Goal: Task Accomplishment & Management: Complete application form

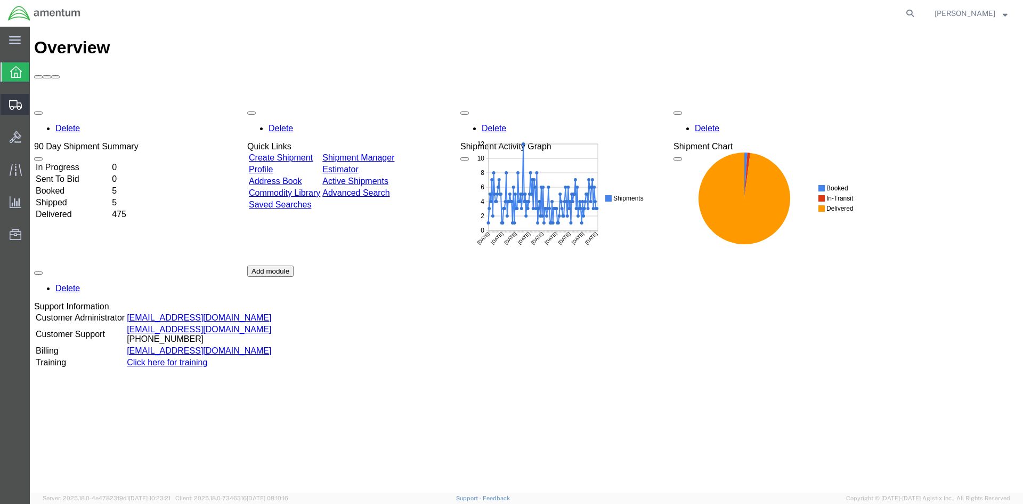
click at [0, 0] on span "Create Shipment" at bounding box center [0, 0] width 0 height 0
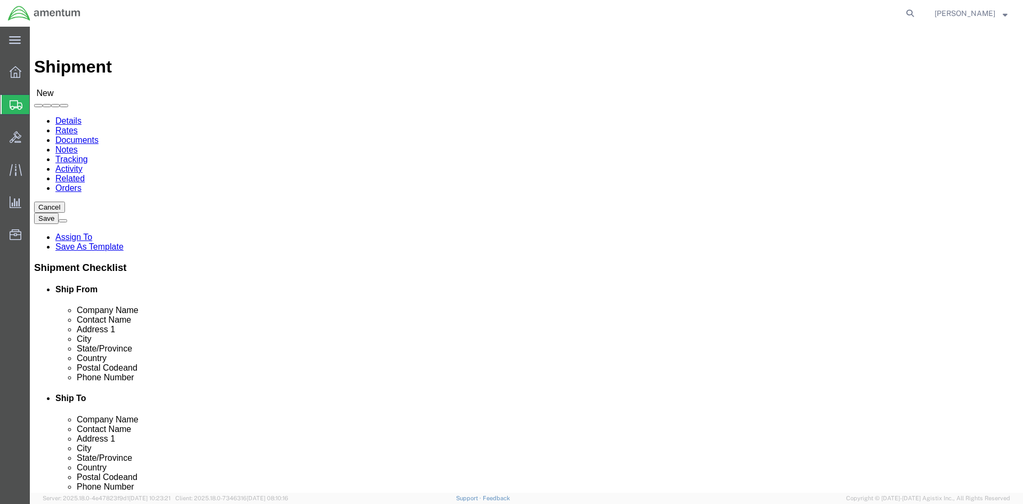
select select
select select "52728"
select select "MD"
click div "Location [PHONE_NUMBER] My Profile Location [PHONE_NUMBER] [PHONE_NUMBER] [PHON…"
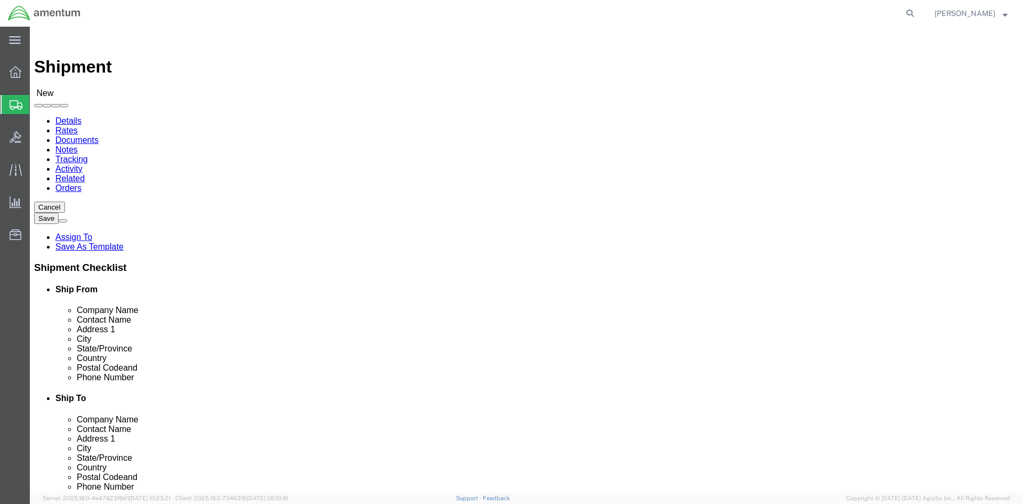
select select "MYPROFILE"
select select "CA"
type input "CBP"
select select "49831"
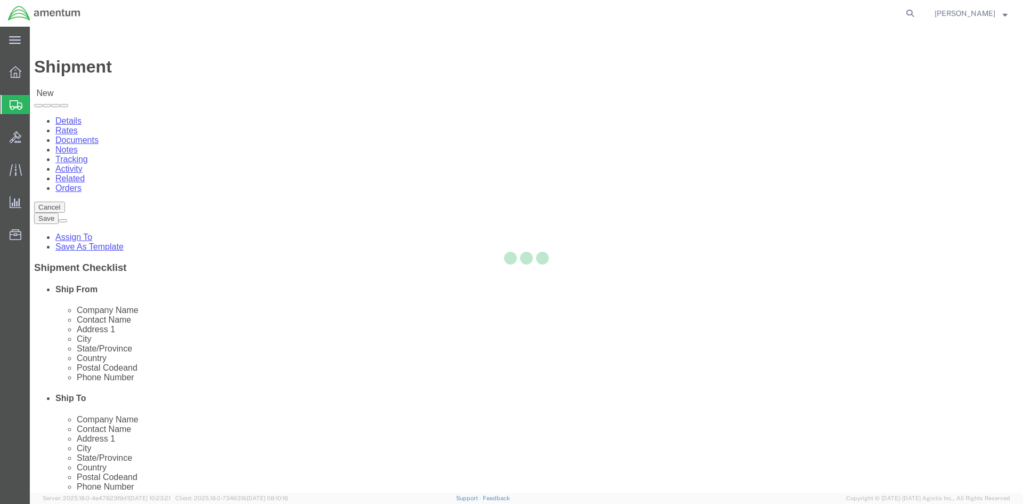
select select "[GEOGRAPHIC_DATA]"
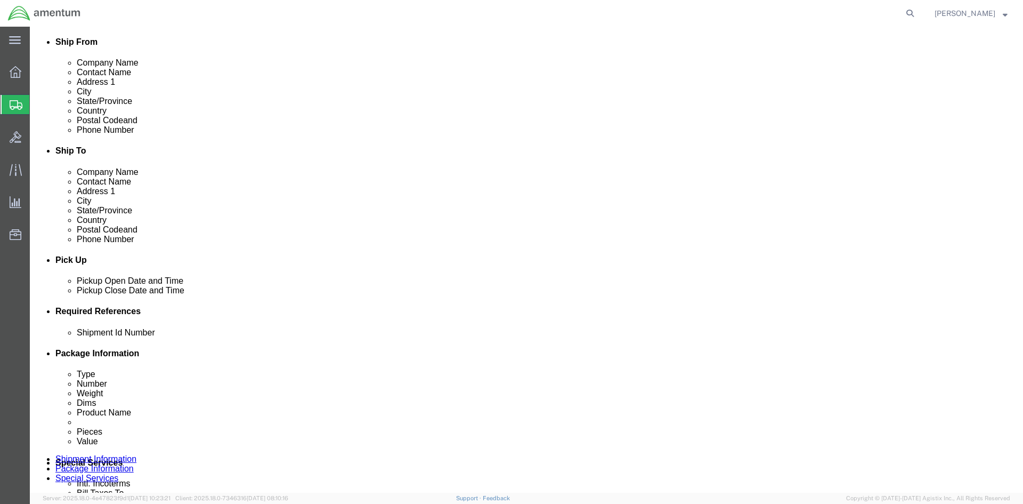
scroll to position [266, 0]
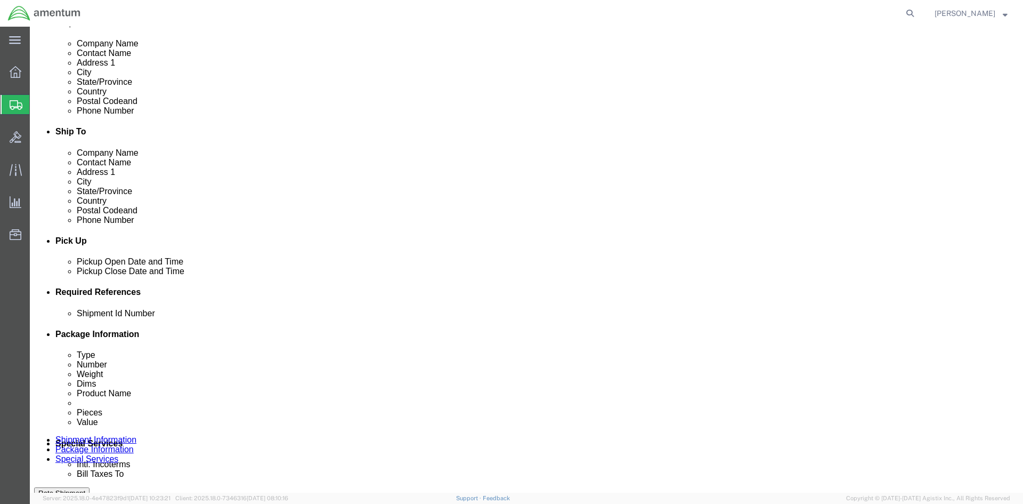
click input "text"
type input "SDC NRFI USAGE 328380"
click button "Add reference"
click select "Select Account Type Activity ID Airline Appointment Number ASN Batch Request # …"
select select "DEPT"
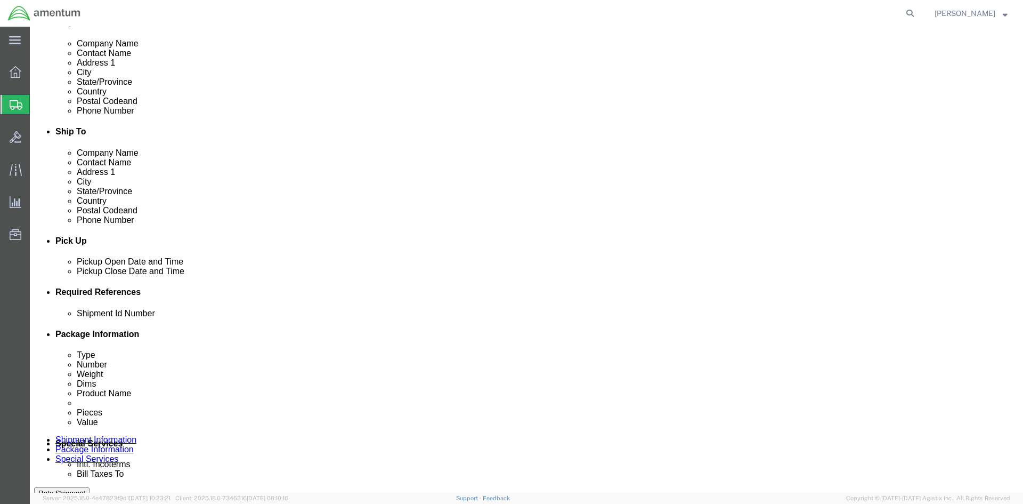
click select "Select Account Type Activity ID Airline Appointment Number ASN Batch Request # …"
click input "text"
type input "CBP"
click button "Add reference"
click select "Select Account Type Activity ID Airline Appointment Number ASN Batch Request # …"
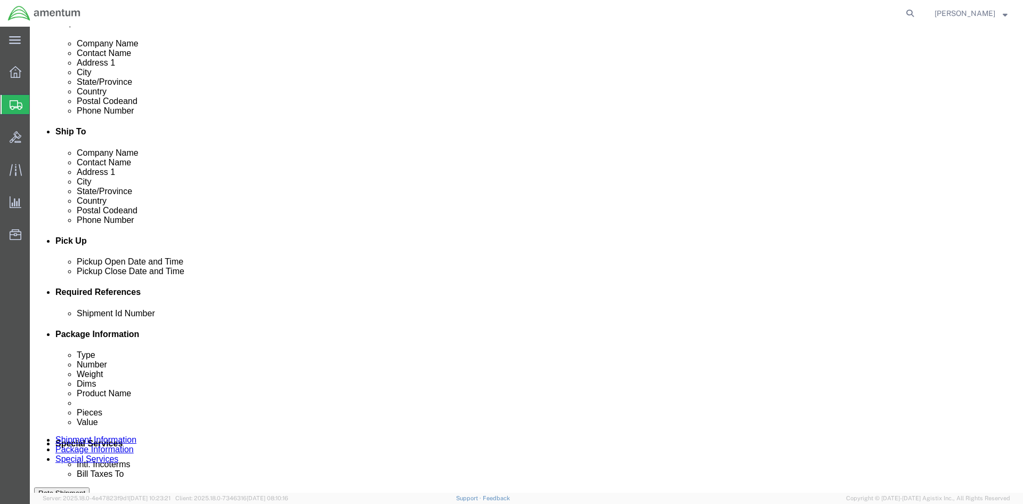
select select "PROJNUM"
click select "Select Account Type Activity ID Airline Appointment Number ASN Batch Request # …"
click input "text"
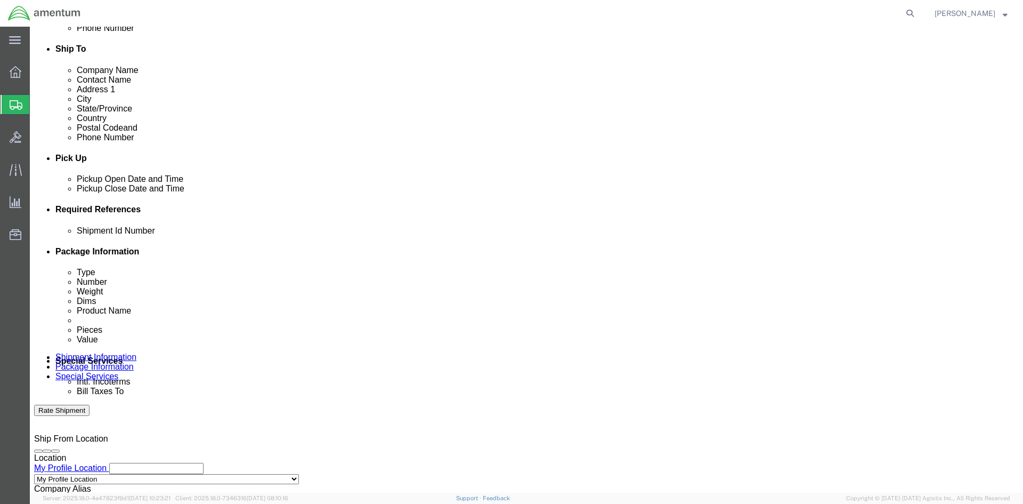
scroll to position [449, 0]
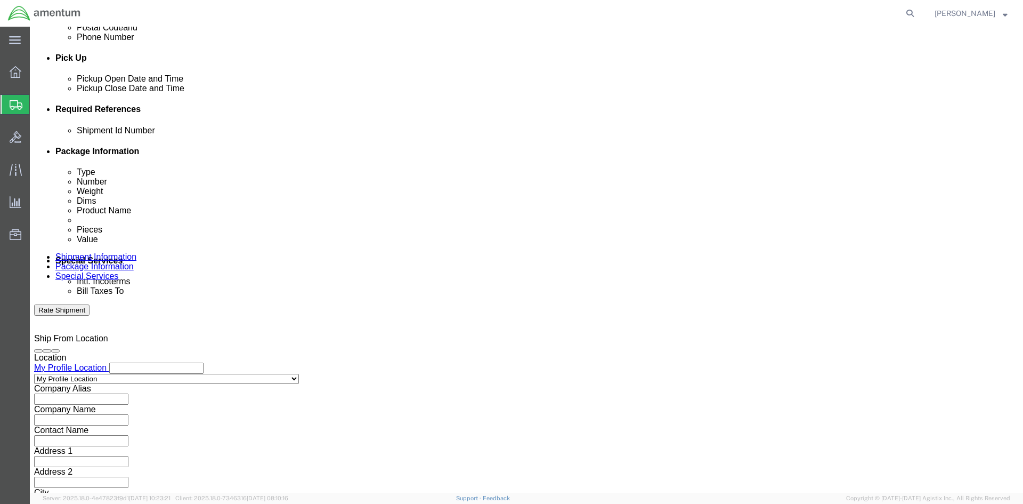
type input "6118.03.03.2219.000.SDC.0000"
click button "Continue"
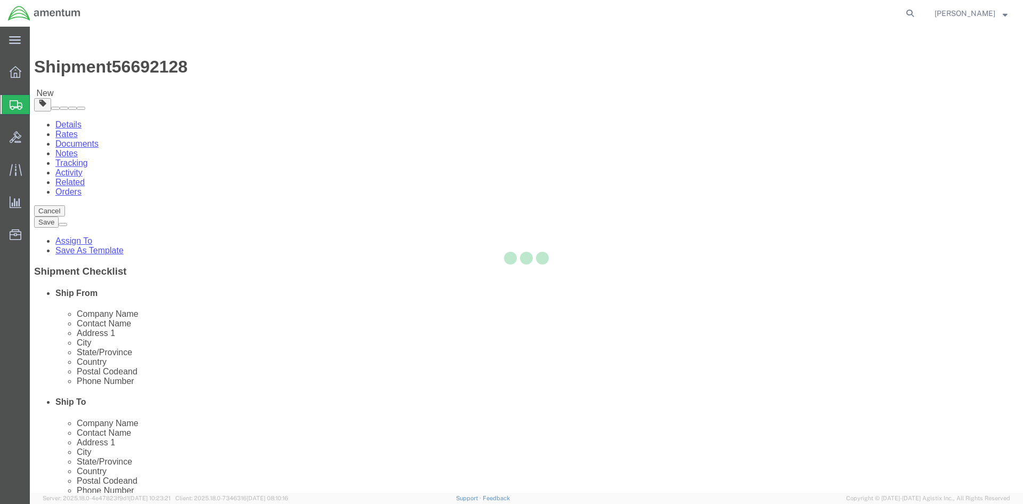
select select "CBOX"
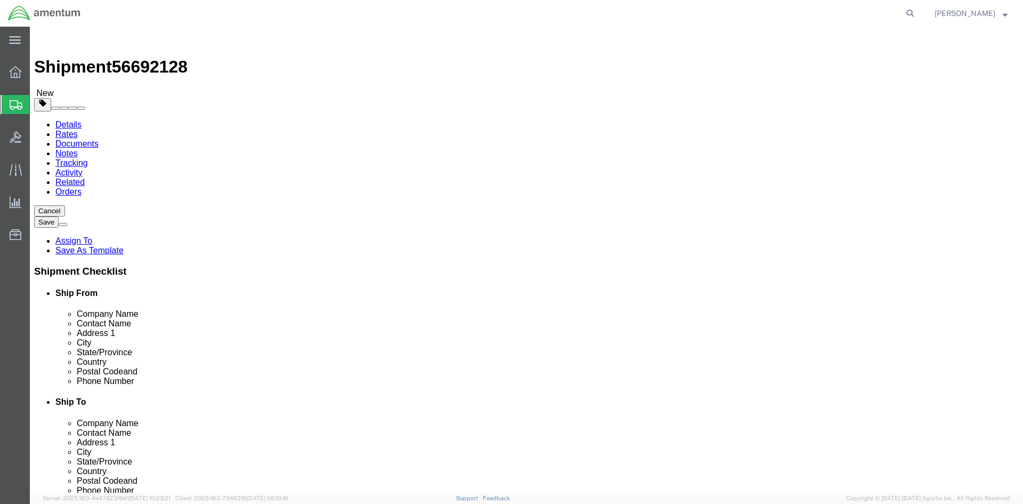
click input "text"
type input "13"
type input "9"
type input "8"
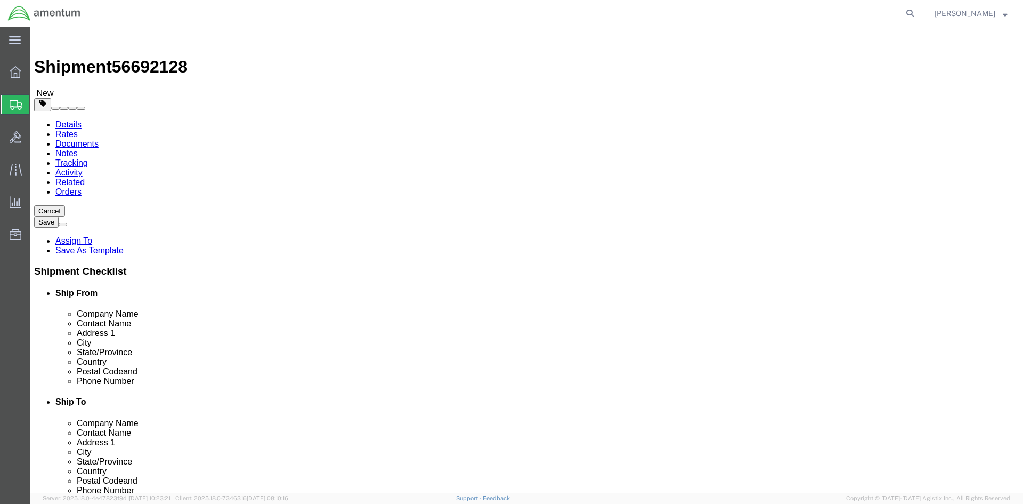
click link "Add Content"
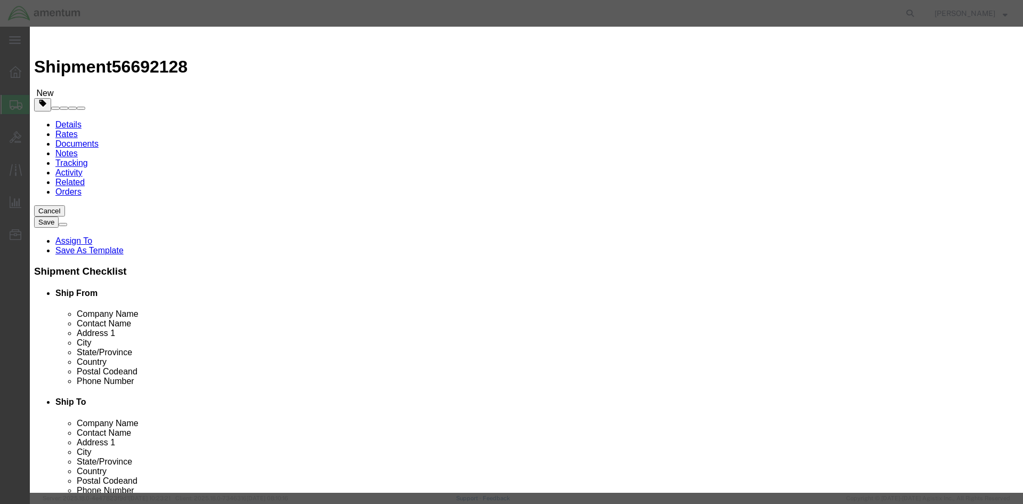
click input "text"
type input "SDC NRFI"
type input "2"
type input "1500.00"
click button "Save & Close"
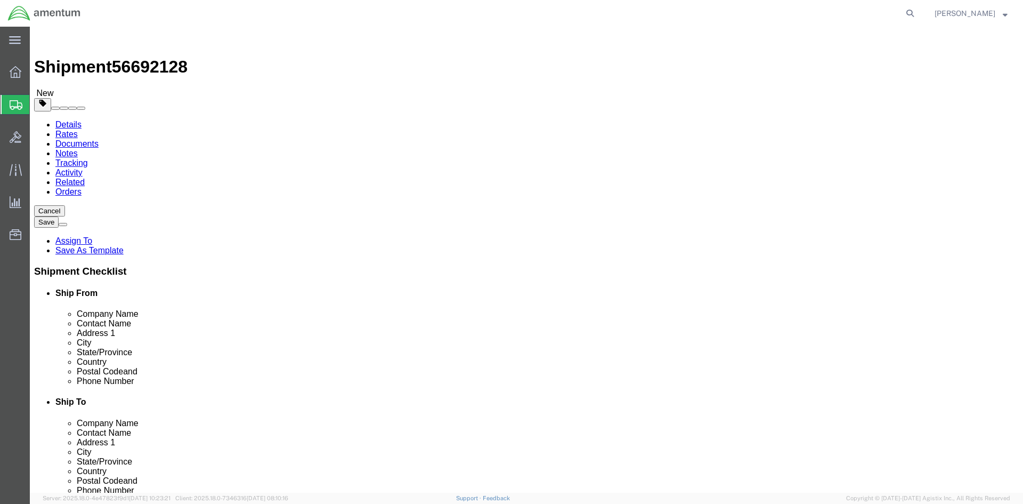
click button "Continue"
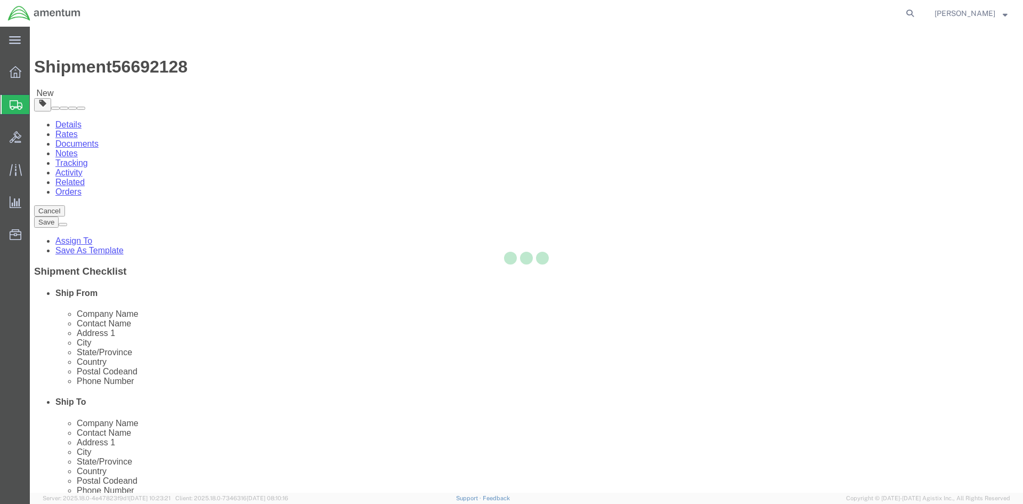
select select
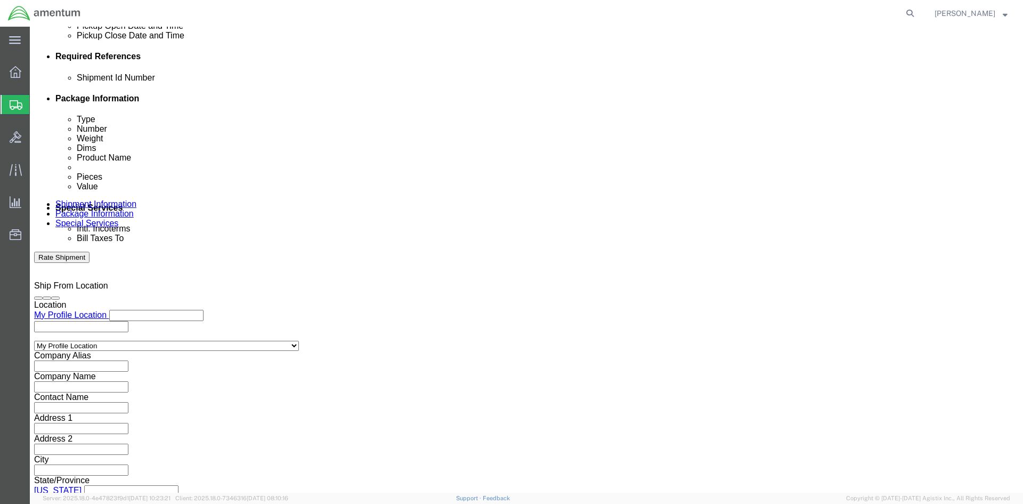
scroll to position [586, 0]
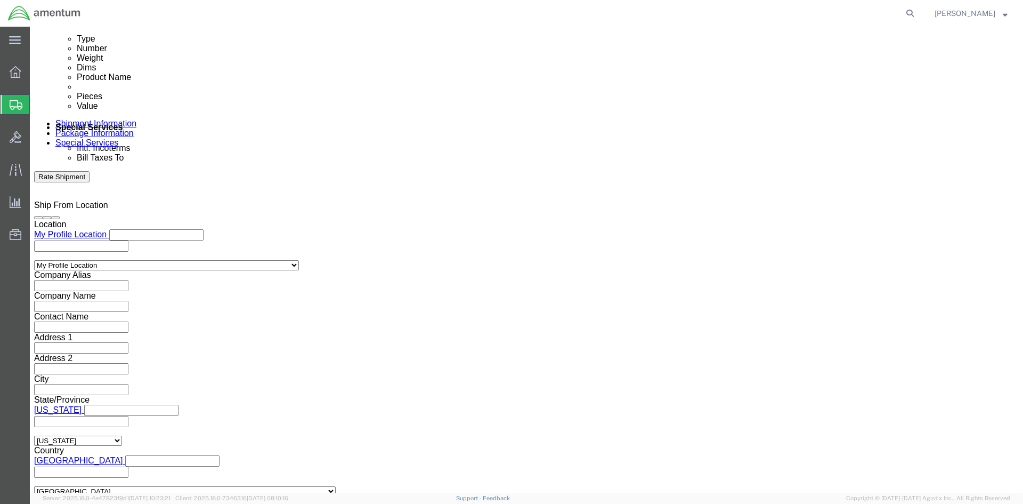
click input "text"
type input "[PERSON_NAME][EMAIL_ADDRESS][PERSON_NAME][DOMAIN_NAME]"
type input "Enter Email Address"
click ul "Enter Email Address"
type input "[PERSON_NAME][EMAIL_ADDRESS][PERSON_NAME][DOMAIN_NAME]"
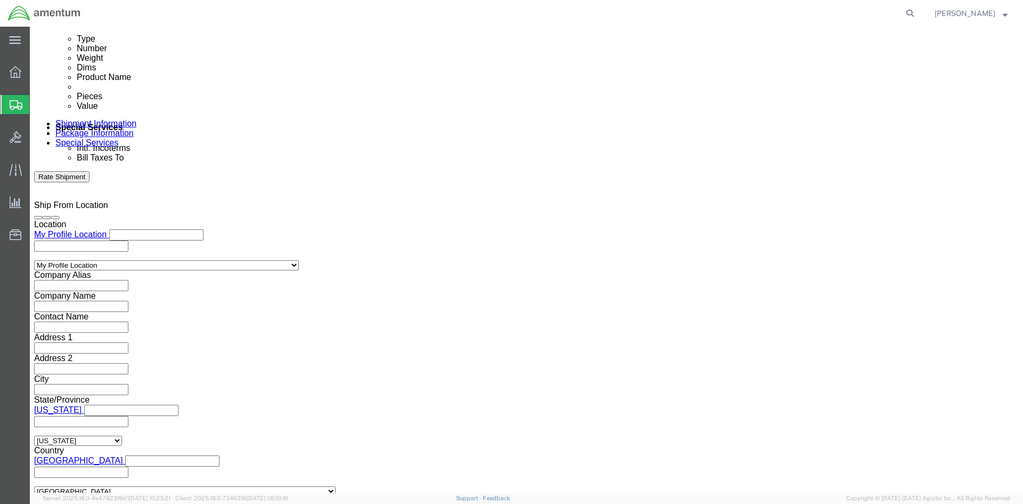
type input "[PERSON_NAME][EMAIL_ADDRESS][PERSON_NAME][DOMAIN_NAME]"
click input "Include shipping documents"
checkbox input "true"
click button "Rate Shipment"
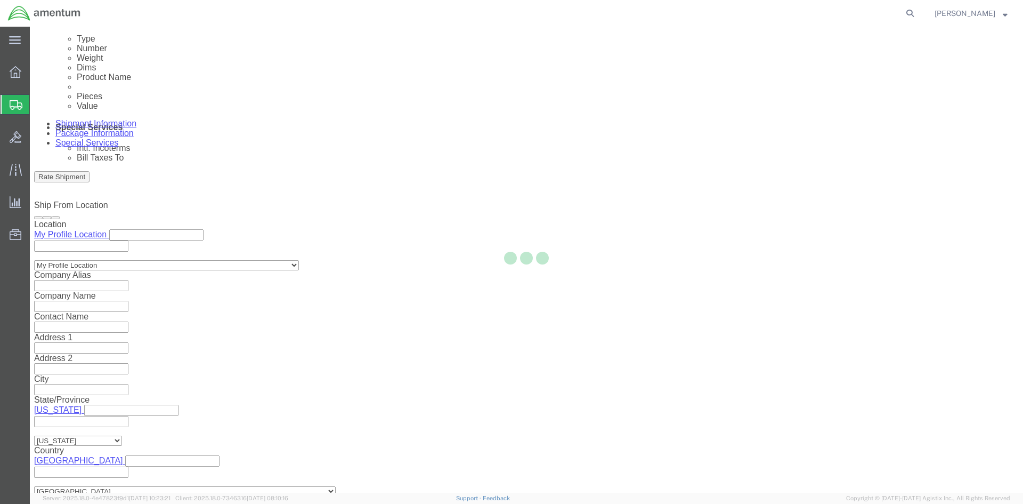
select select "49947"
select select "49831"
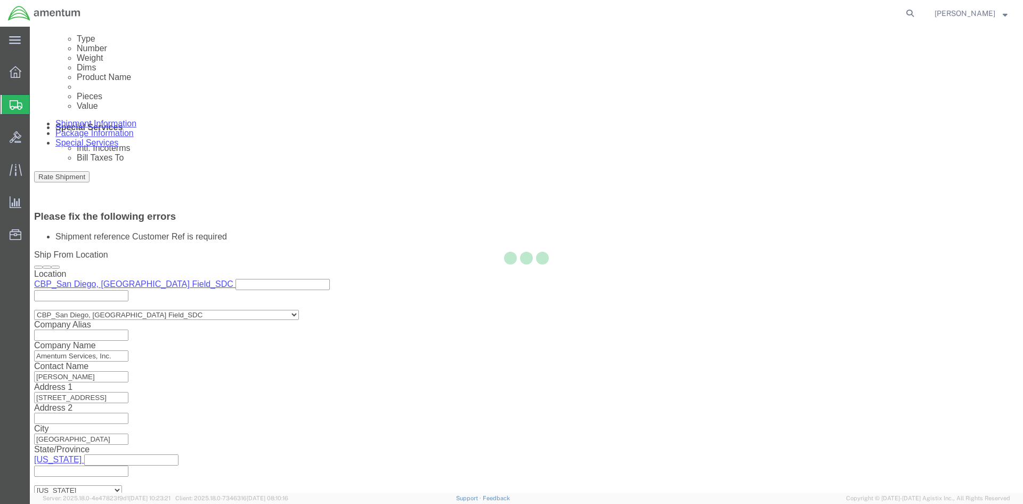
scroll to position [513, 0]
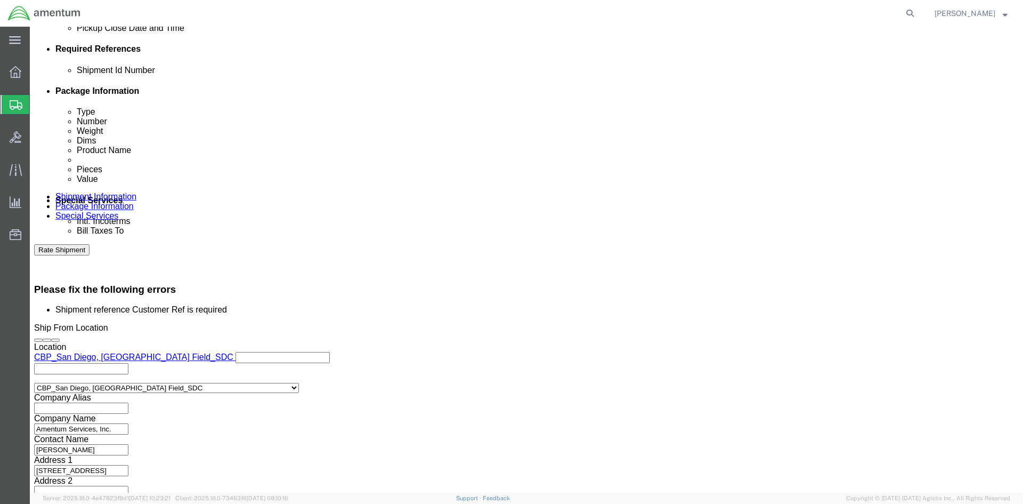
click input "SDC NRFI USAGE 328380"
click input "text"
paste input "SDC NRFI USAGE 328380"
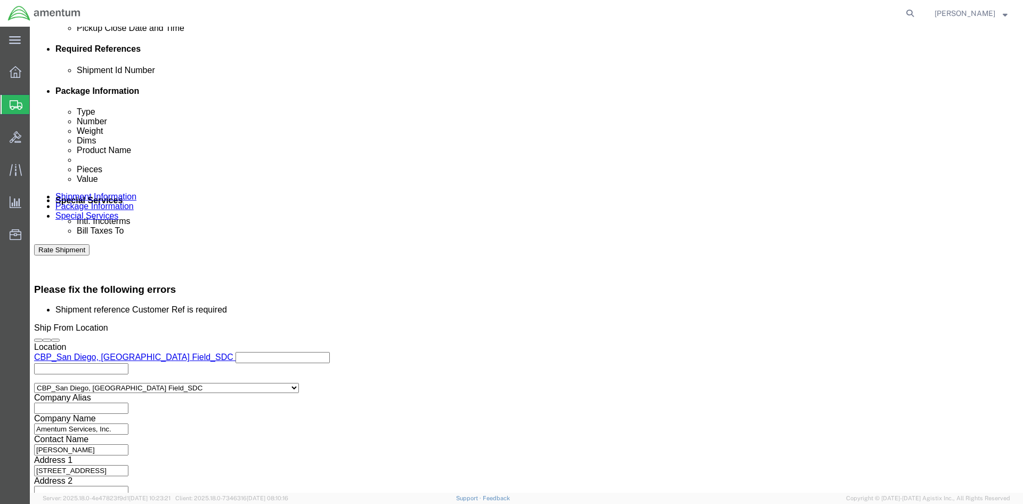
type input "SDC NRFI USAGE 328380"
click button "Rate Shipment"
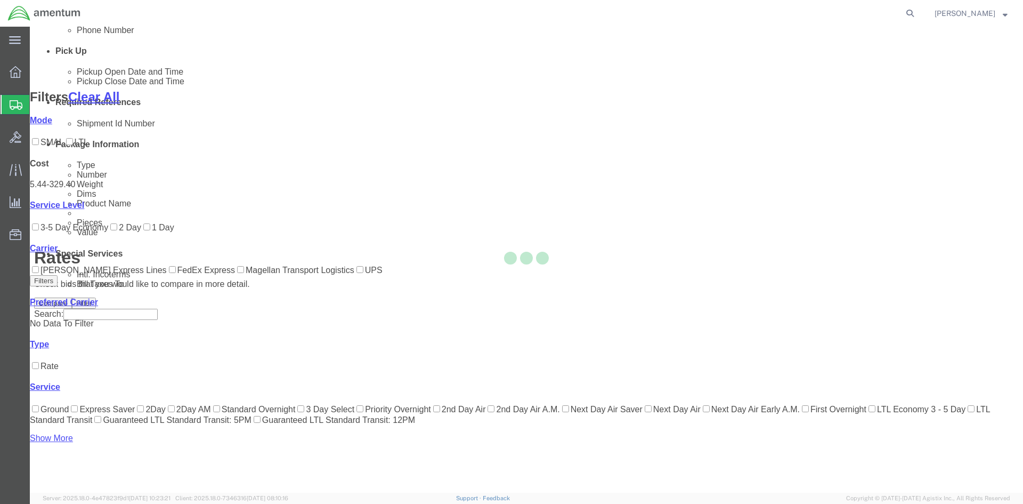
scroll to position [112, 0]
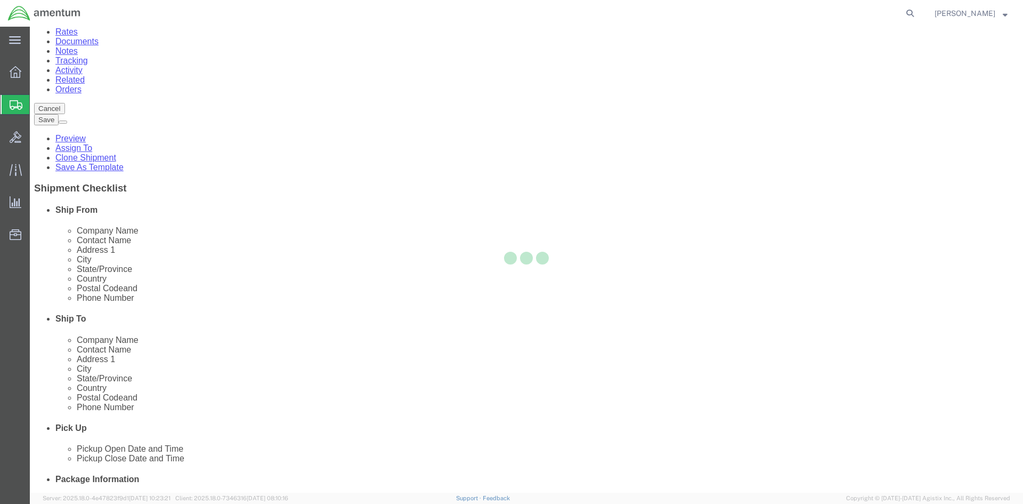
scroll to position [0, 0]
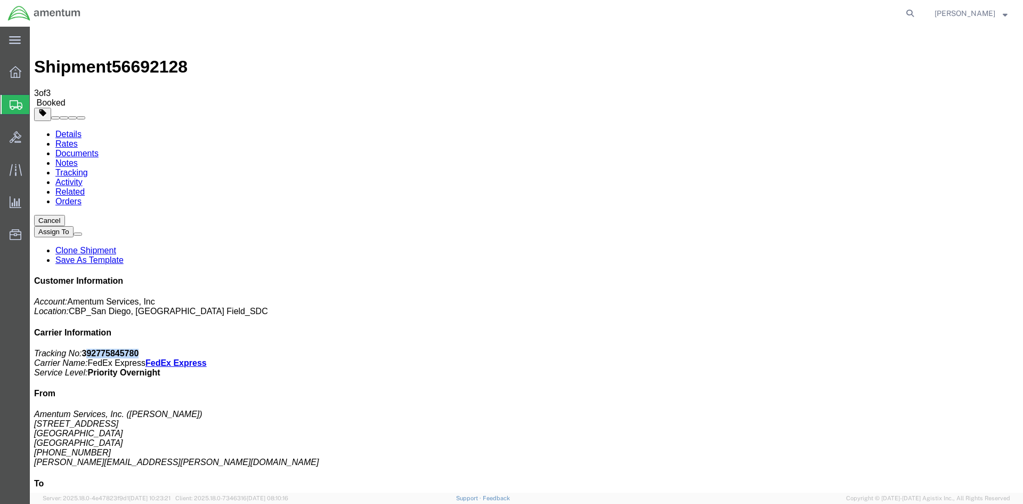
drag, startPoint x: 927, startPoint y: 161, endPoint x: 877, endPoint y: 164, distance: 49.6
click at [877, 348] on p "Tracking No: 392775845780 Carrier Name: FedEx Express FedEx Express Service Lev…" at bounding box center [526, 362] width 985 height 29
drag, startPoint x: 884, startPoint y: 164, endPoint x: 916, endPoint y: 157, distance: 32.7
click at [912, 276] on div "Customer Information Account: Amentum Services, Inc Location: [GEOGRAPHIC_DATA]…" at bounding box center [526, 461] width 985 height 370
click at [929, 348] on p "Tracking No: 392775845780 Carrier Name: FedEx Express FedEx Express Service Lev…" at bounding box center [526, 362] width 985 height 29
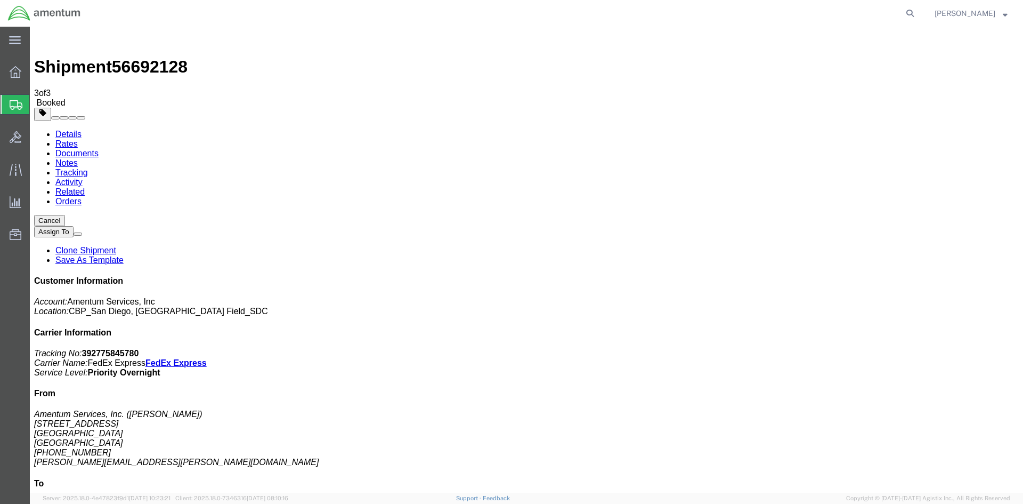
click at [139, 348] on b "392775845780" at bounding box center [110, 352] width 57 height 9
drag, startPoint x: 874, startPoint y: 162, endPoint x: 925, endPoint y: 165, distance: 50.7
click at [937, 348] on p "Tracking No: 392775845780 Carrier Name: FedEx Express FedEx Express Service Lev…" at bounding box center [526, 362] width 985 height 29
copy b "392775845780"
click at [0, 0] on span "Create Shipment" at bounding box center [0, 0] width 0 height 0
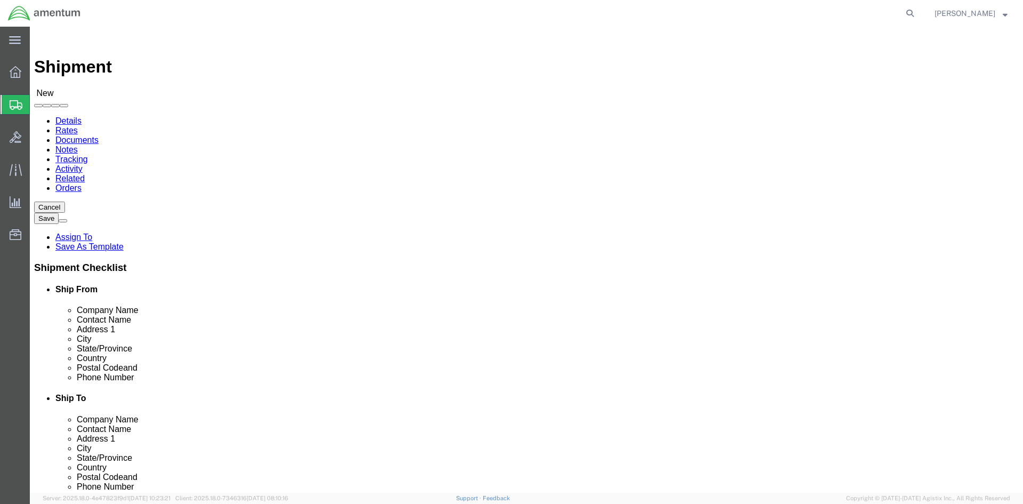
select select "MYPROFILE"
select select "CA"
type input "CBP"
select select "49831"
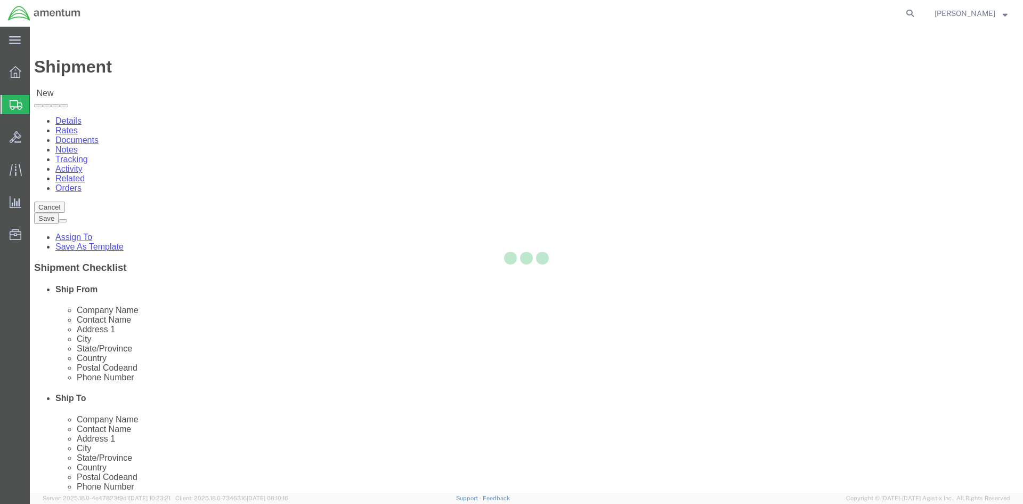
select select "[GEOGRAPHIC_DATA]"
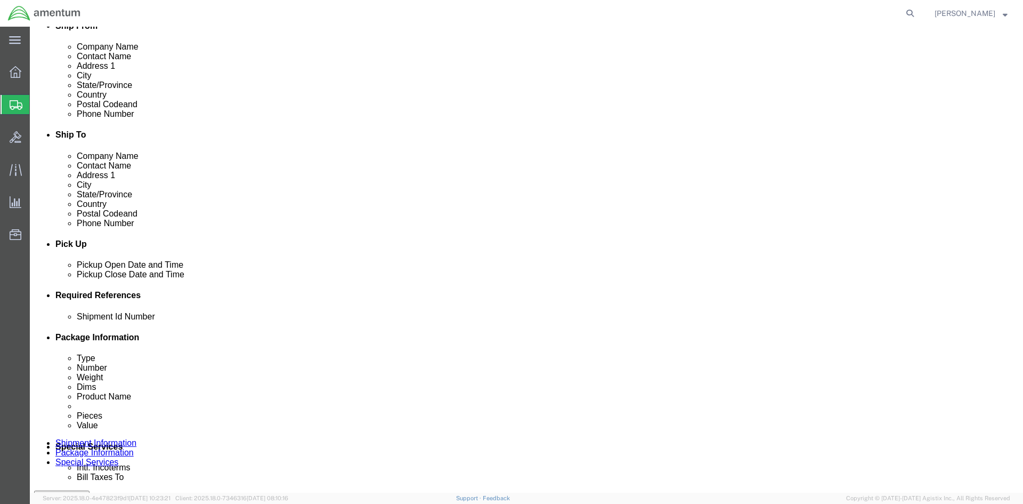
scroll to position [266, 0]
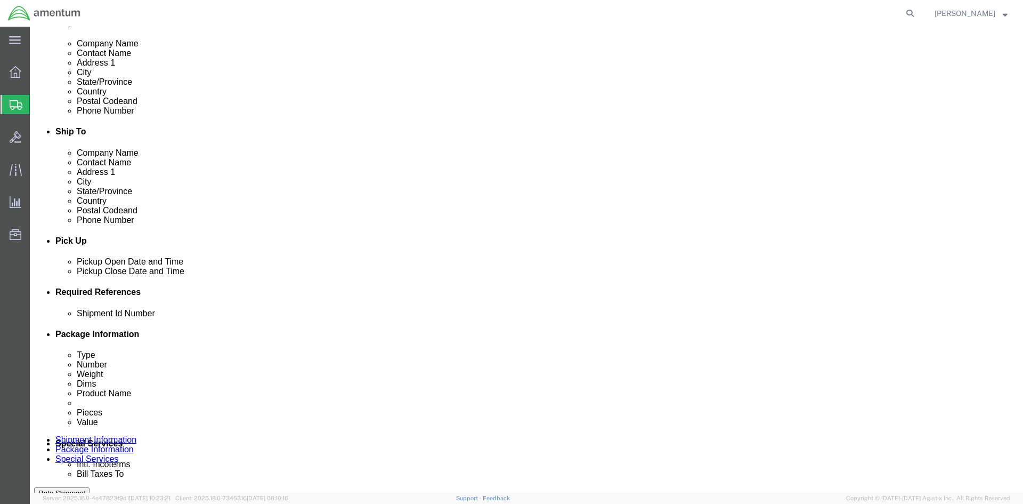
click input "text"
type input "SDC NRFI USAGE 328380"
click button "Add reference"
click select "Select Account Type Activity ID Airline Appointment Number ASN Batch Request # …"
select select "DEPT"
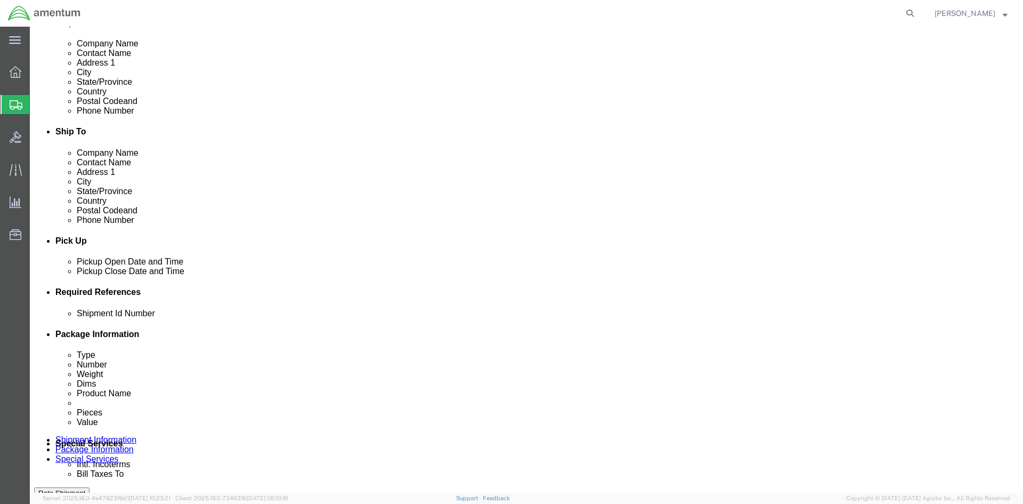
click select "Select Account Type Activity ID Airline Appointment Number ASN Batch Request # …"
click input "text"
type input "CBP"
click button "Add reference"
click select "Select Account Type Activity ID Airline Appointment Number ASN Batch Request # …"
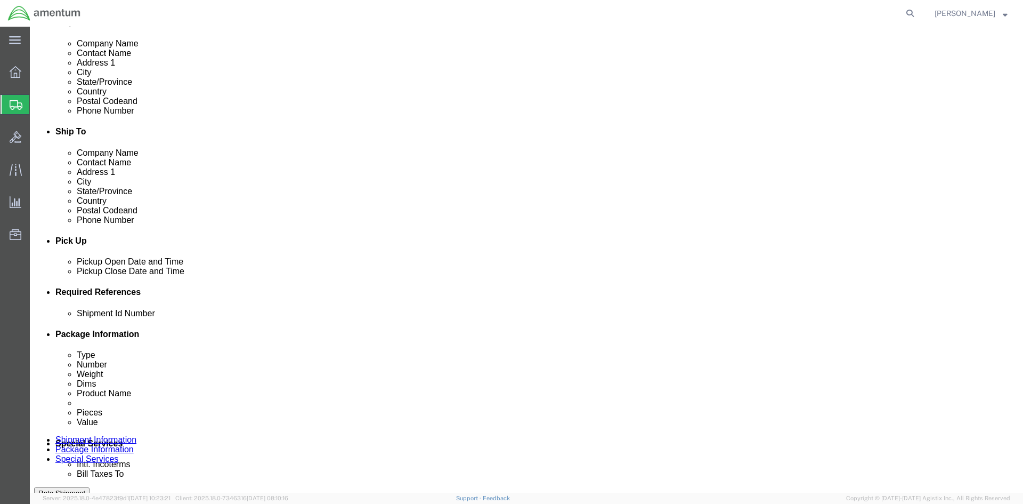
select select "PROJNUM"
click select "Select Account Type Activity ID Airline Appointment Number ASN Batch Request # …"
click input "text"
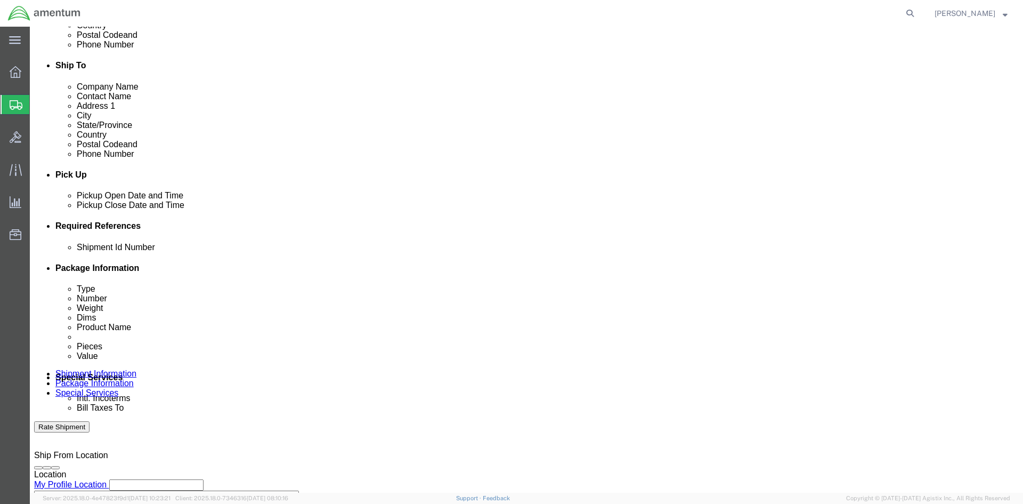
scroll to position [449, 0]
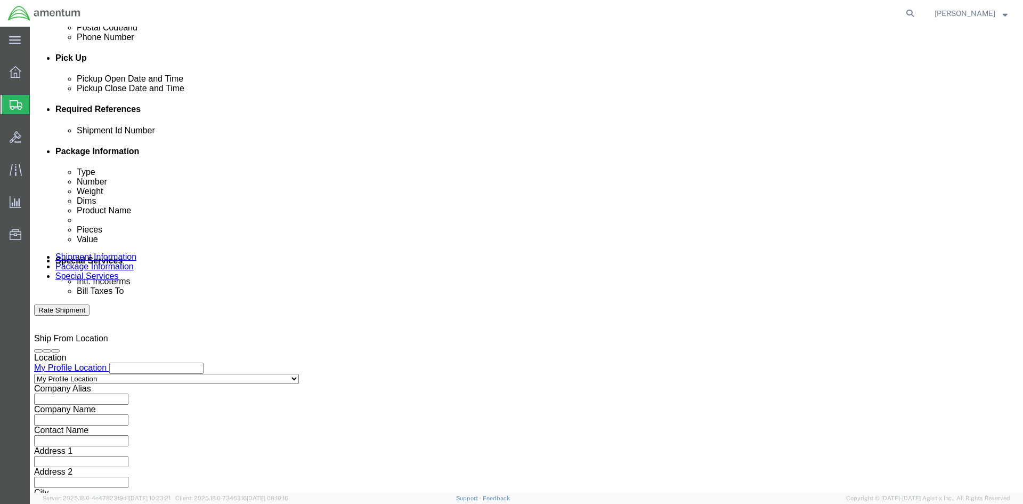
type input "6118.03.03.2219.000.SDC.0000"
click button "Continue"
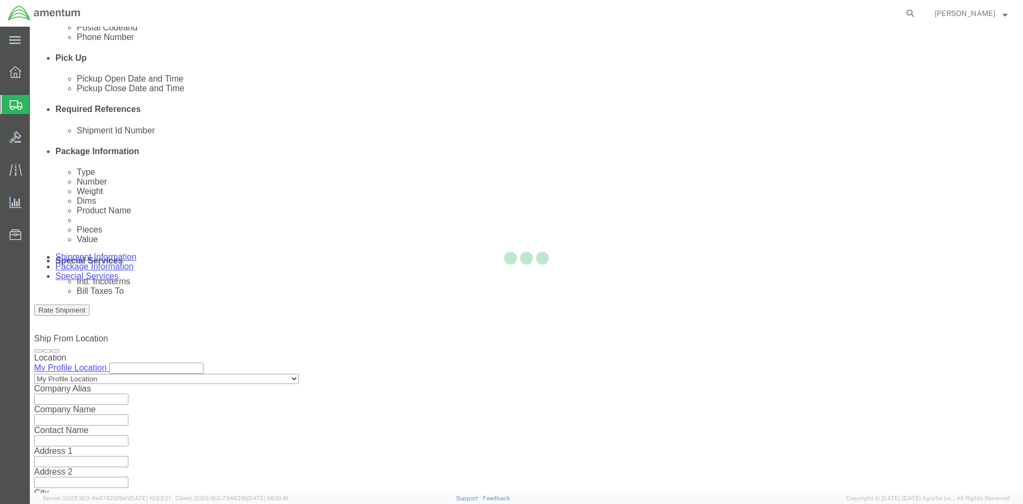
scroll to position [0, 0]
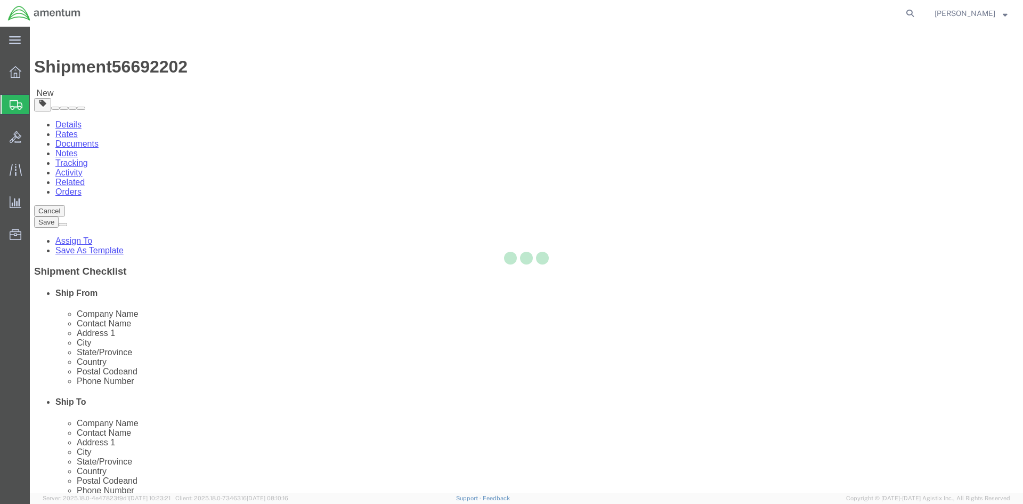
select select "CBOX"
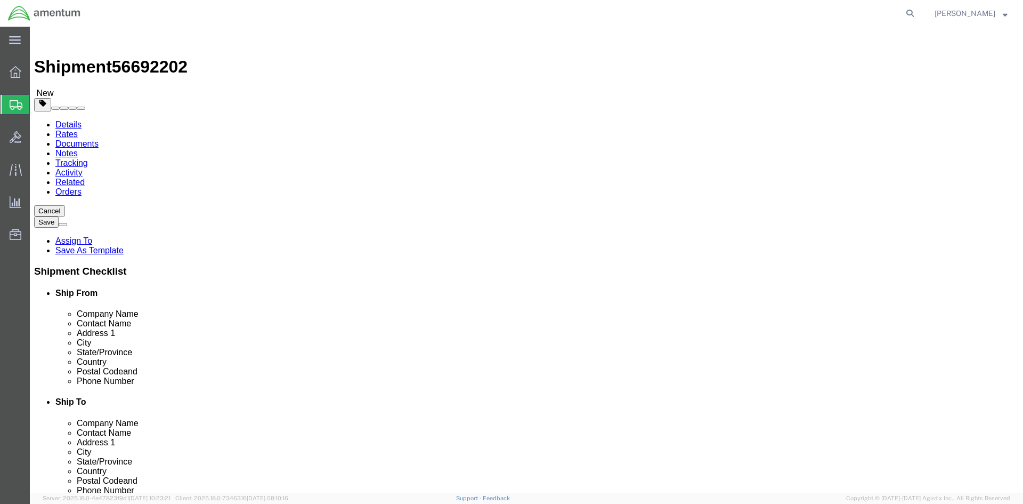
click input "text"
type input "18"
type input "12"
type input "9"
click input "0.00"
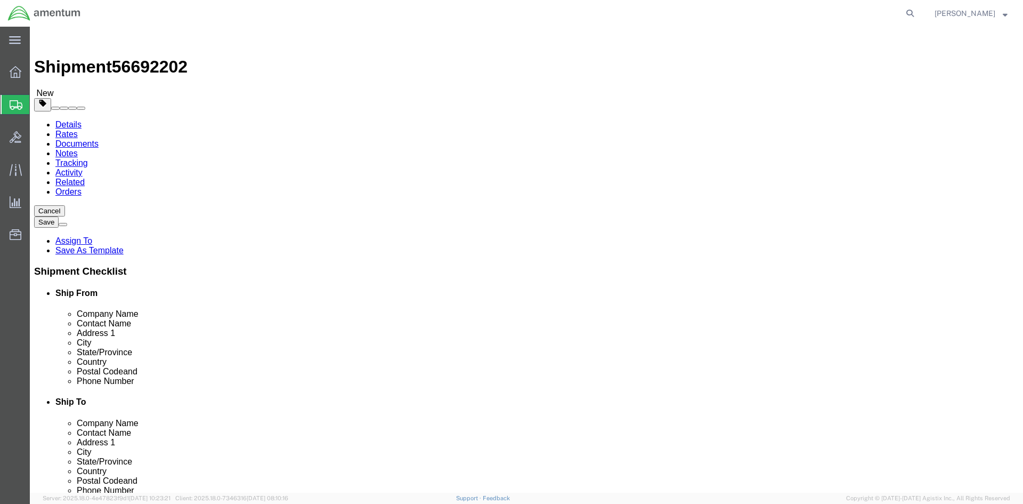
type input "0"
type input "10"
click link "Add Content"
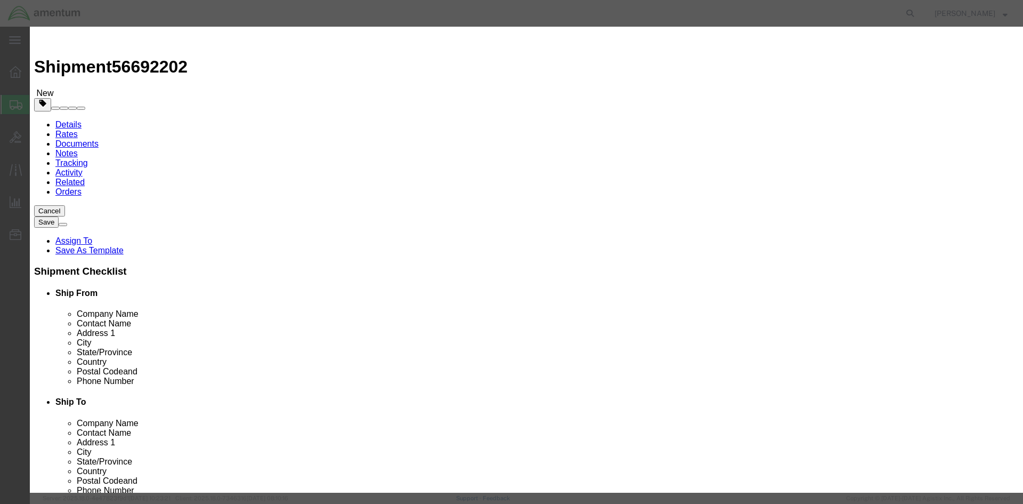
click input "text"
type input "SDC NRFI TRANSPONDER"
type input "1"
type input "1500.00"
click div "Save & Add Another Save & Close Close"
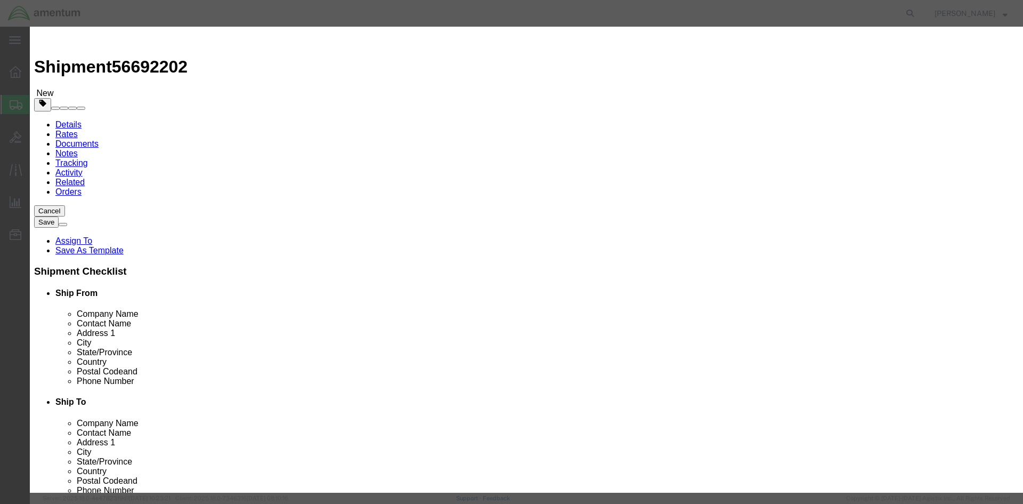
click button "Save & Close"
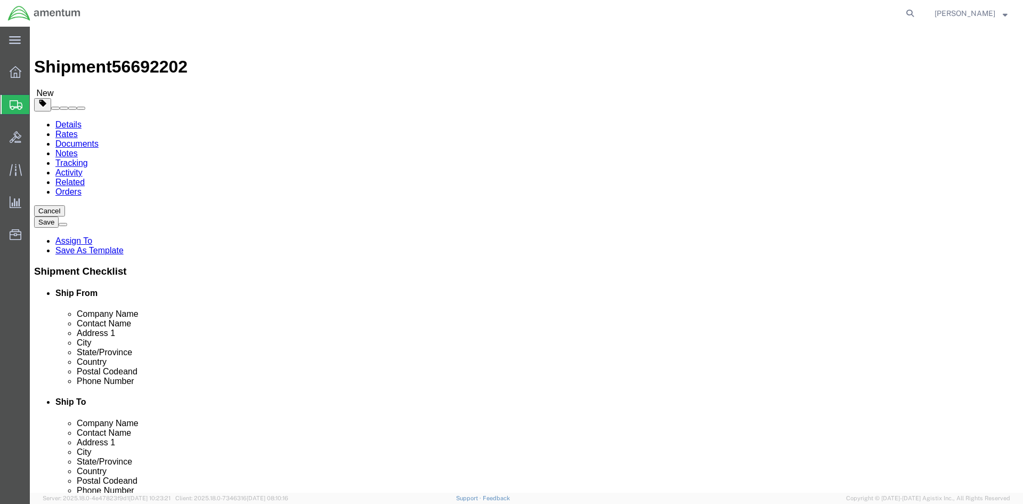
click button "Continue"
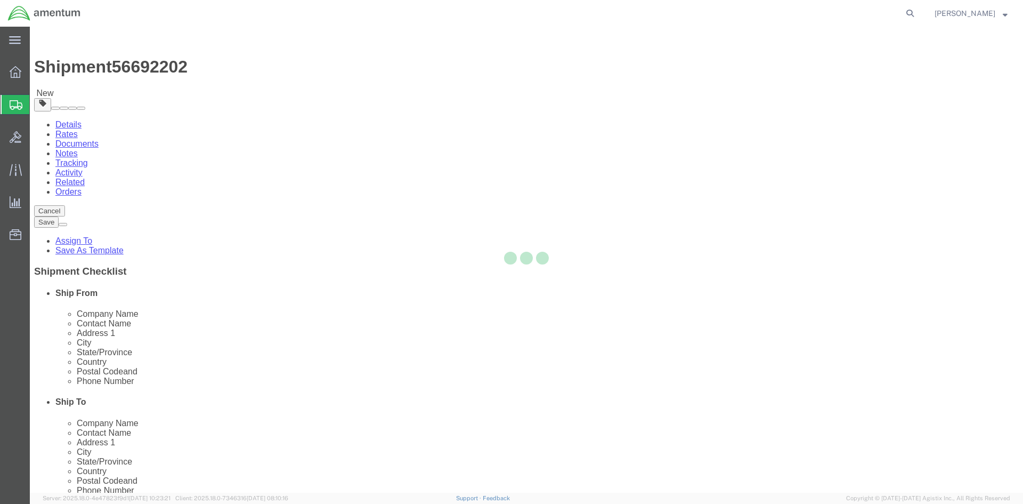
select select
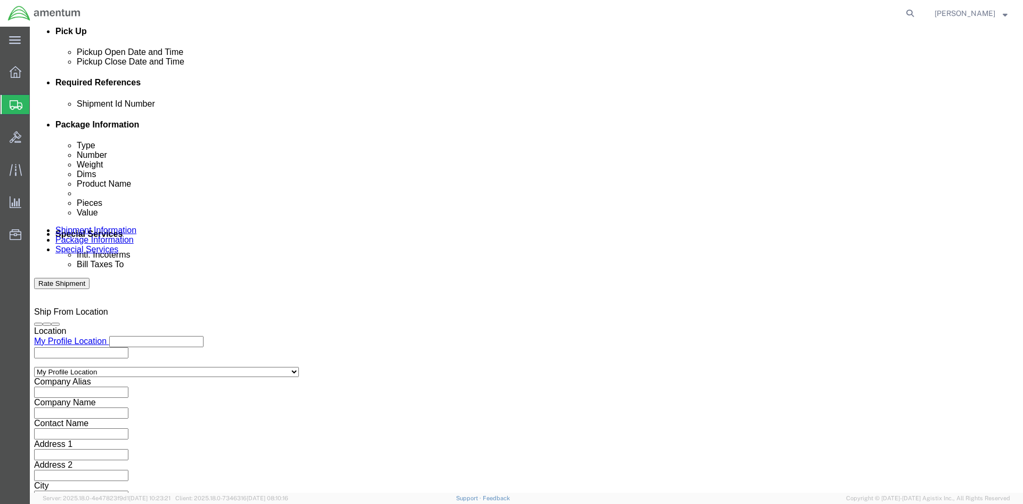
scroll to position [639, 0]
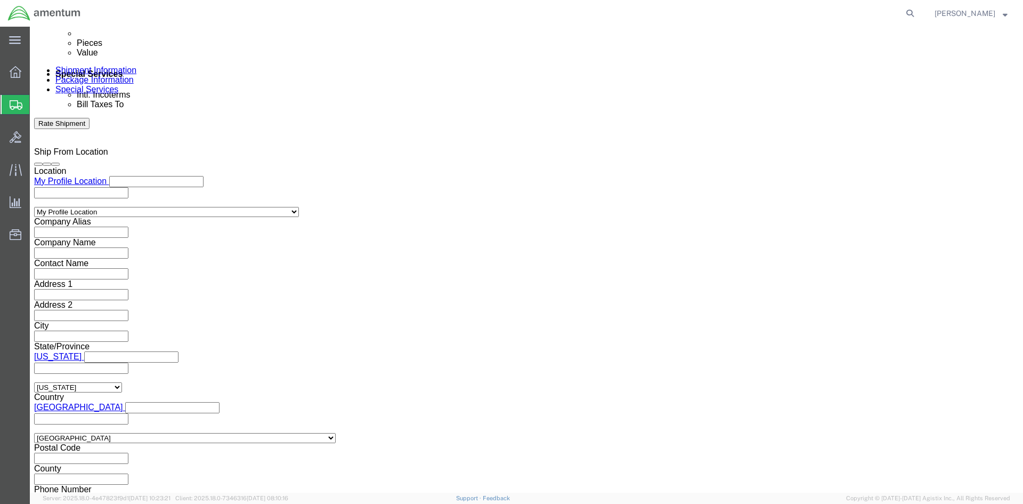
click div "To Enter Email Address Include shipping documents What documents that would lik…"
click input "text"
type input "[PERSON_NAME][EMAIL_ADDRESS][PERSON_NAME][DOMAIN_NAME]"
click input "Include shipping documents"
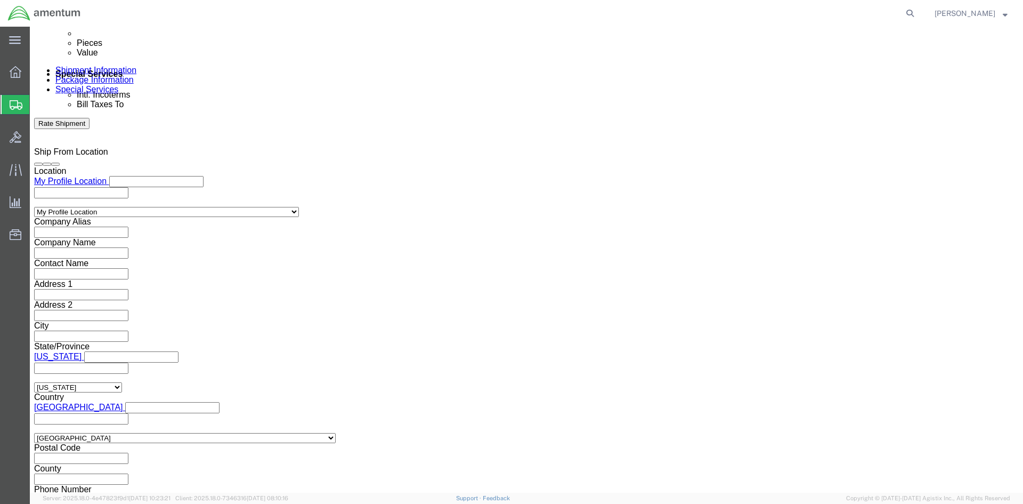
checkbox input "true"
click button "Rate Shipment"
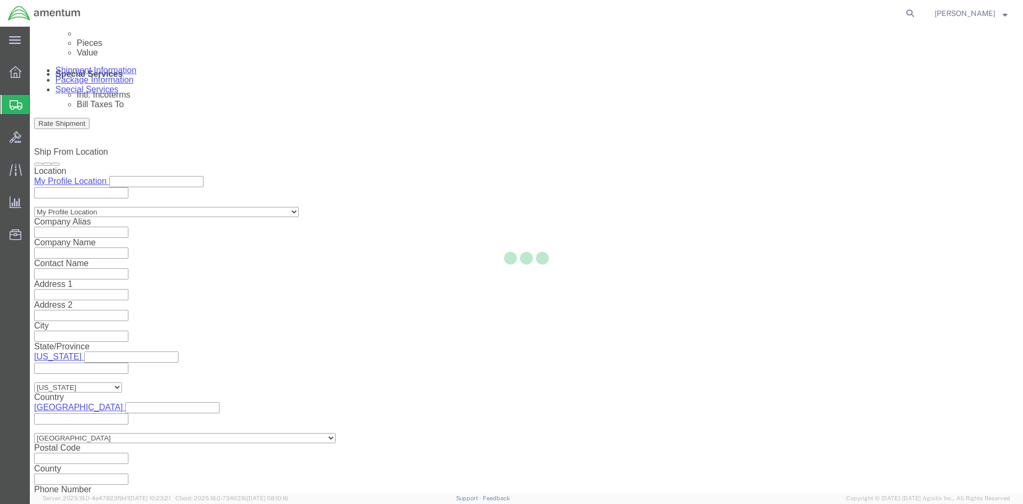
select select "49947"
select select "49831"
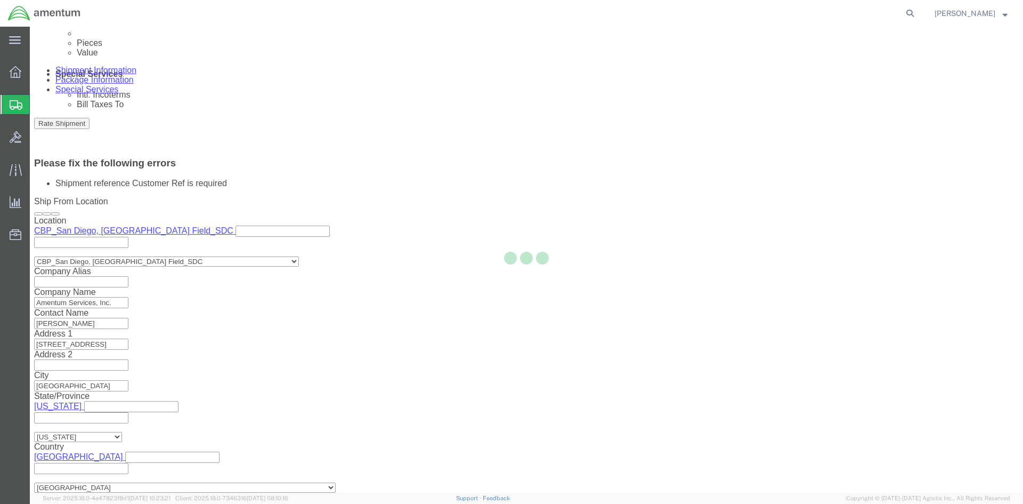
scroll to position [513, 0]
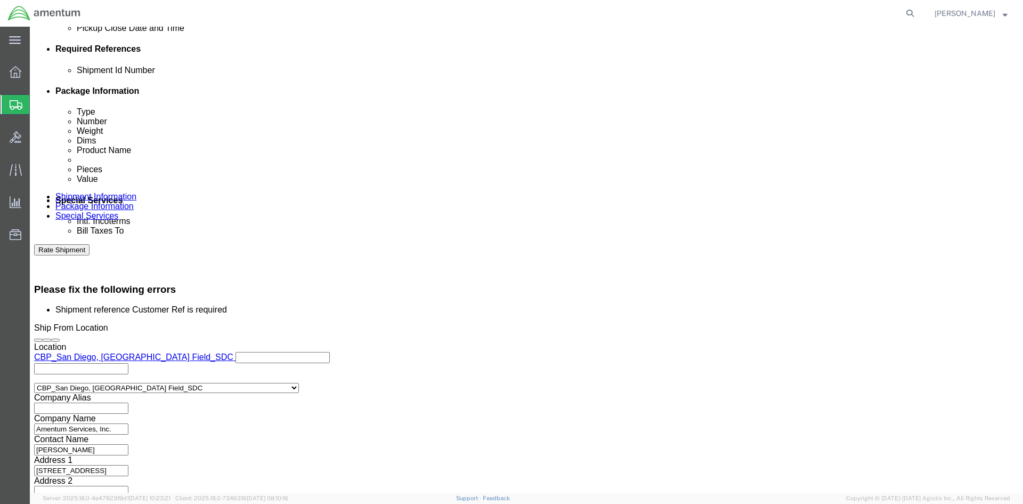
click input "SDC NRFI USAGE 328380"
click input "text"
paste input "SDC NRFI USAGE 328380"
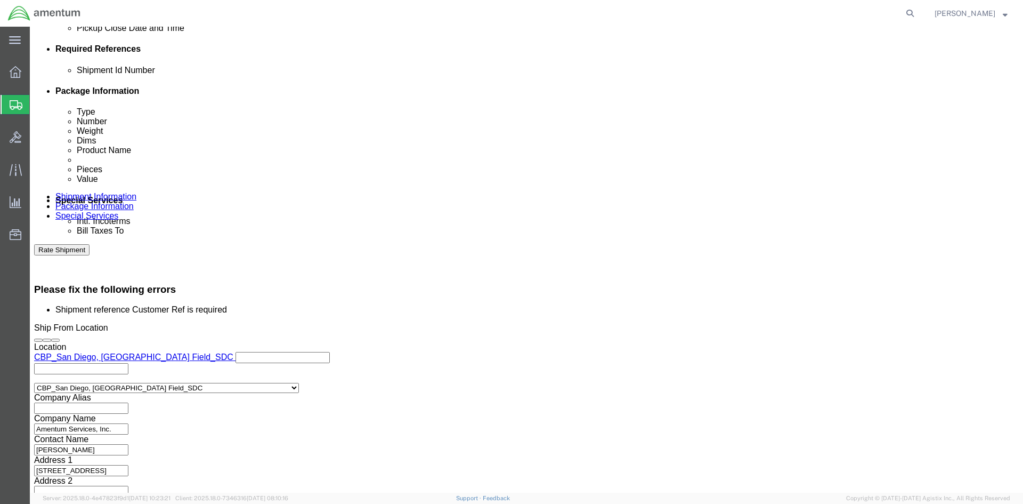
type input "SDC NRFI USAGE 328380"
click button "Rate Shipment"
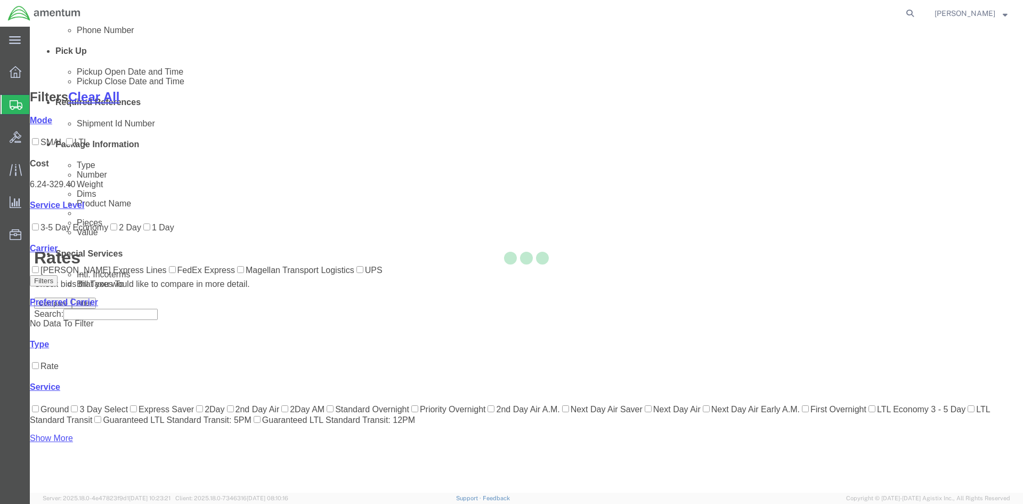
scroll to position [112, 0]
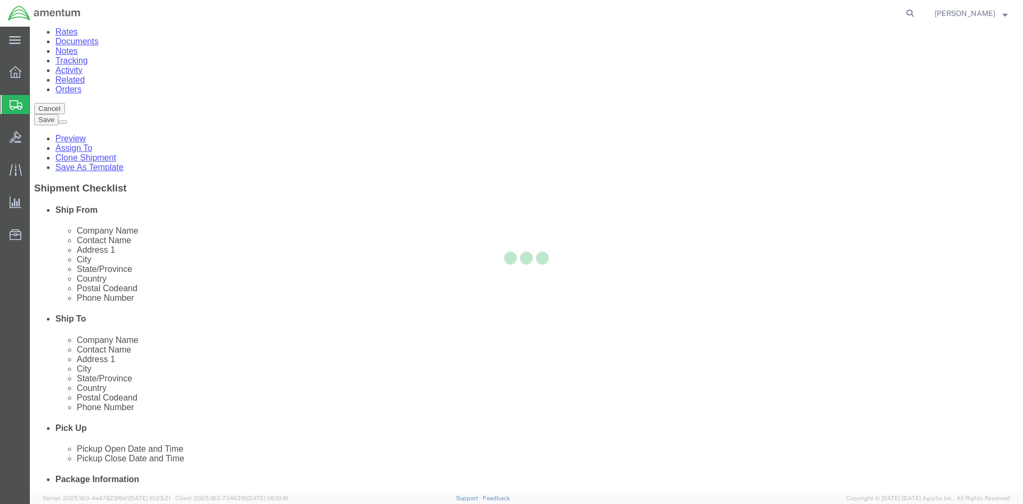
scroll to position [0, 0]
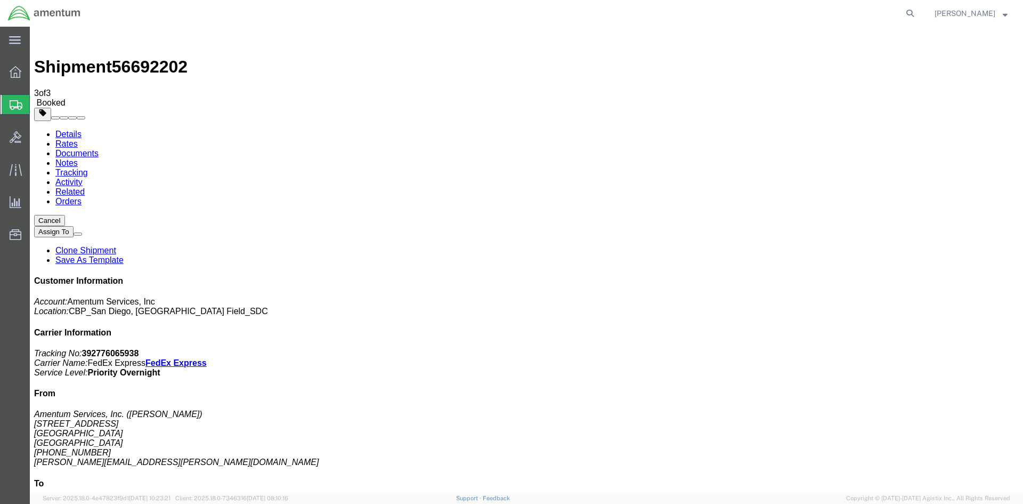
click at [934, 348] on p "Tracking No: 392776065938 Carrier Name: FedEx Express FedEx Express Service Lev…" at bounding box center [526, 362] width 985 height 29
click at [924, 348] on p "Tracking No: 392776065938 Carrier Name: FedEx Express FedEx Express Service Lev…" at bounding box center [526, 362] width 985 height 29
drag, startPoint x: 924, startPoint y: 164, endPoint x: 896, endPoint y: 166, distance: 27.8
click at [896, 348] on p "Tracking No: 392776065938 Carrier Name: FedEx Express FedEx Express Service Lev…" at bounding box center [526, 362] width 985 height 29
copy p "392776065938"
